Goal: Information Seeking & Learning: Learn about a topic

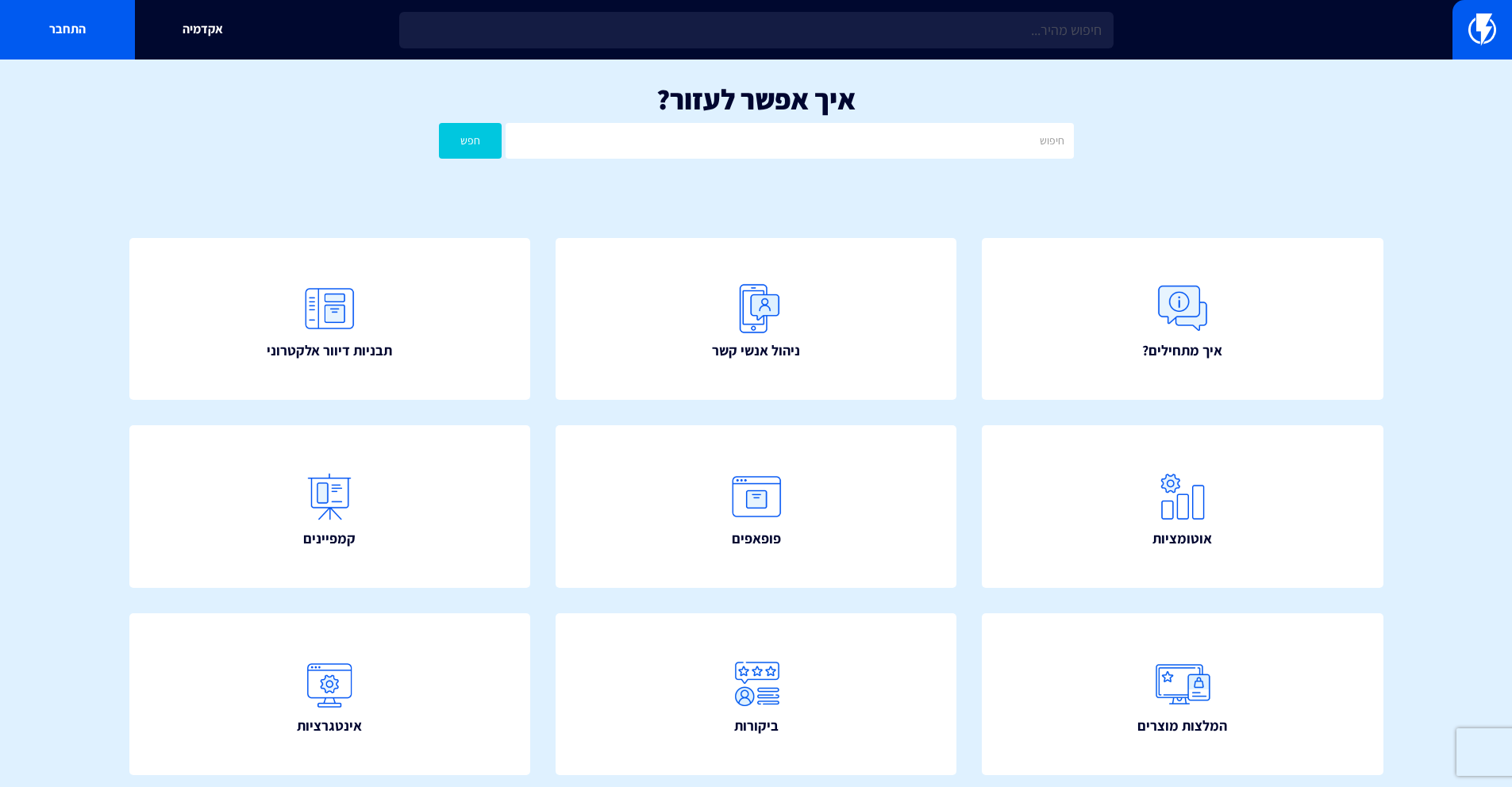
click at [869, 146] on input "text" at bounding box center [789, 141] width 568 height 36
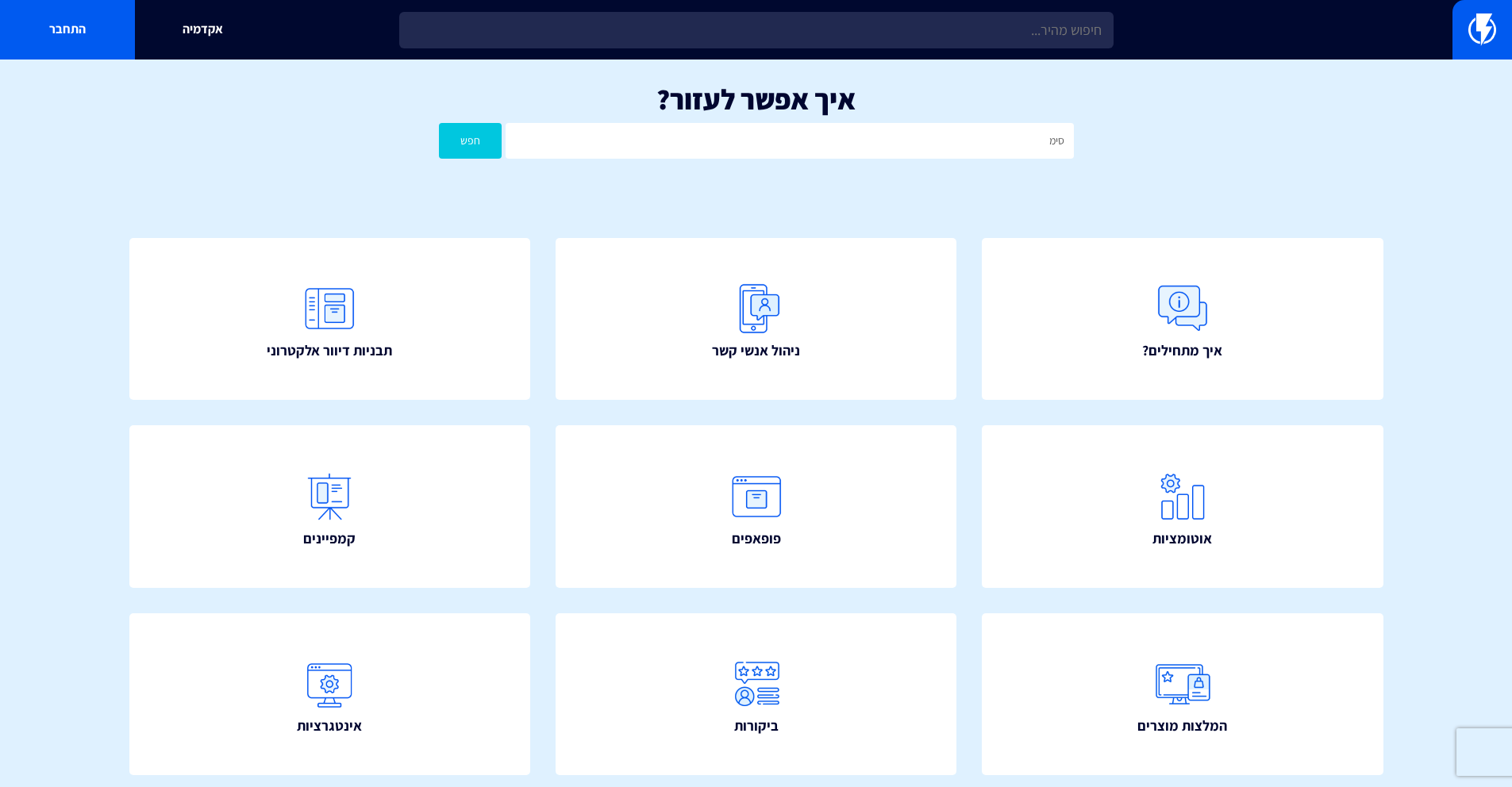
type input "סימפלי"
click at [439, 123] on button "חפש" at bounding box center [471, 141] width 64 height 36
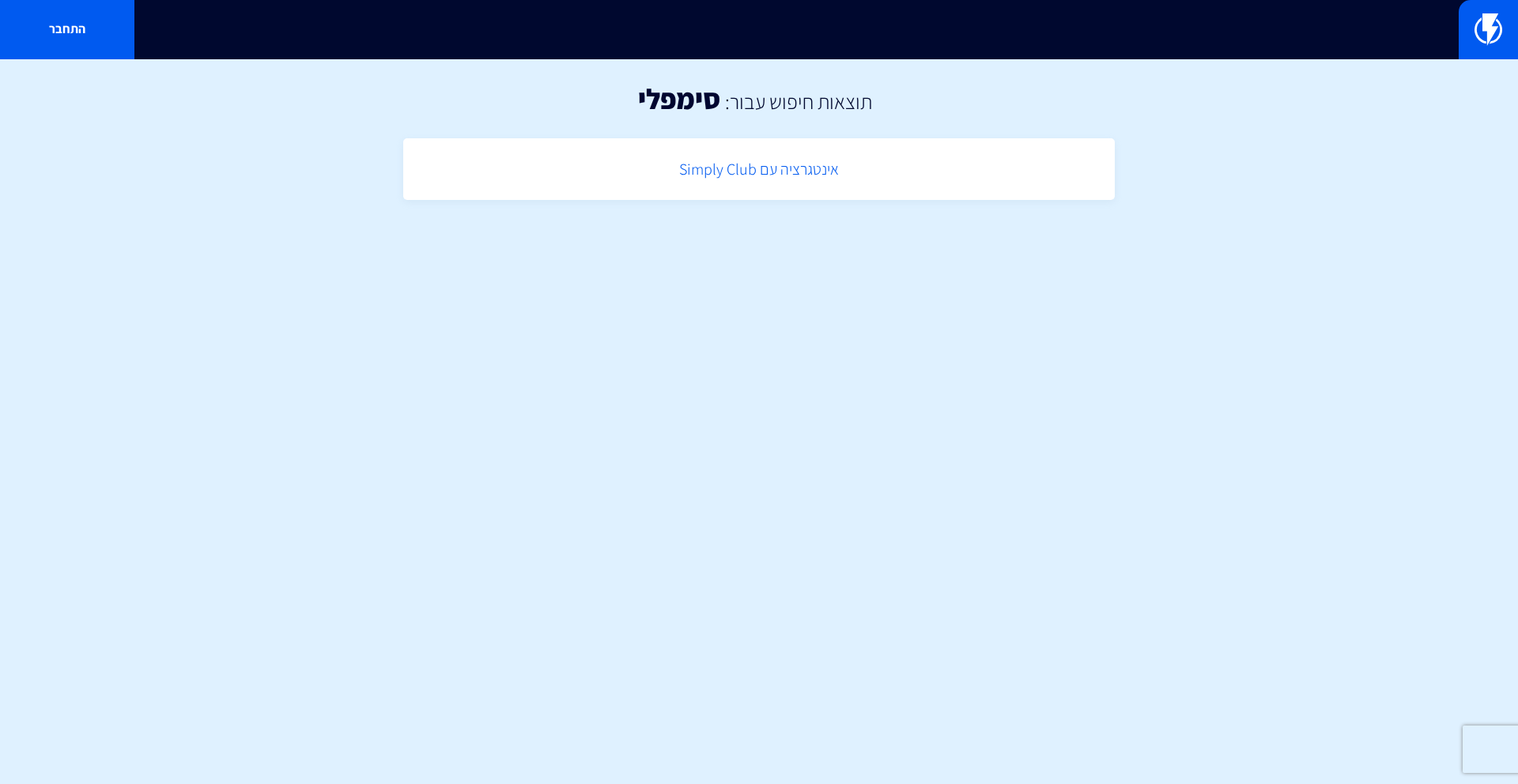
click at [738, 166] on link "אינטגרציה עם Simply Club" at bounding box center [758, 169] width 696 height 47
